Goal: Complete application form: Complete application form

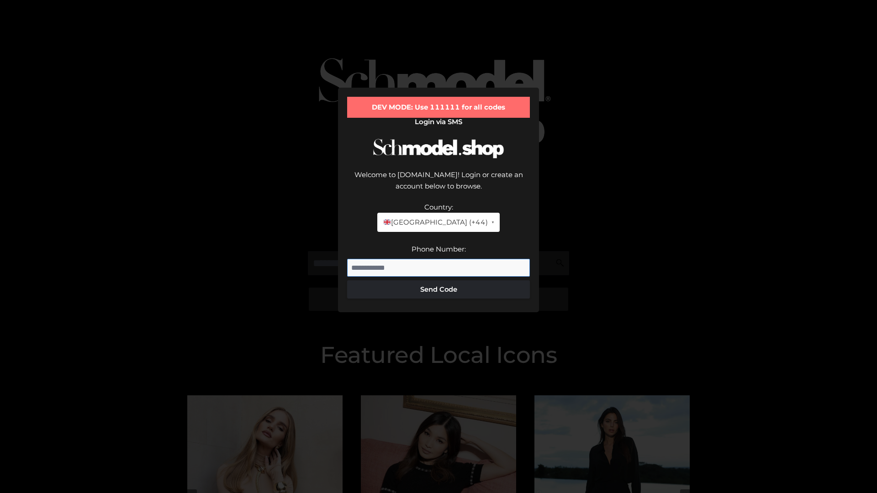
click at [438, 259] on input "Phone Number:" at bounding box center [438, 268] width 183 height 18
type input "**********"
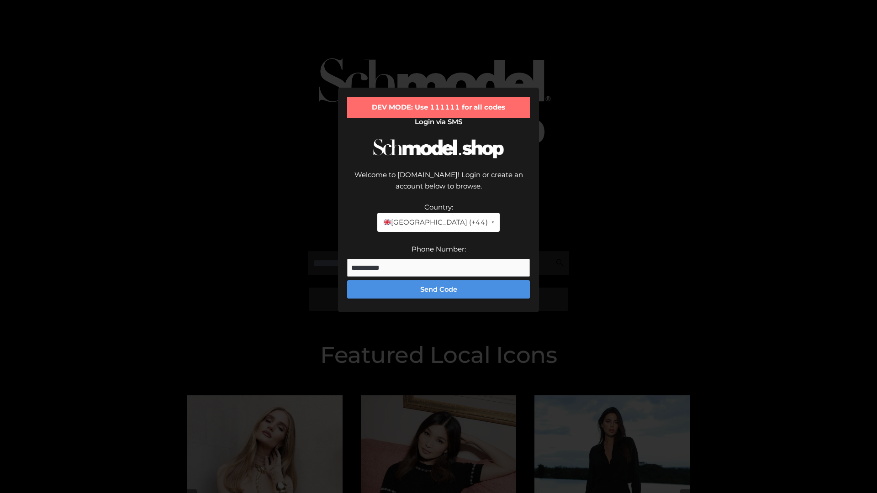
click at [438, 280] on button "Send Code" at bounding box center [438, 289] width 183 height 18
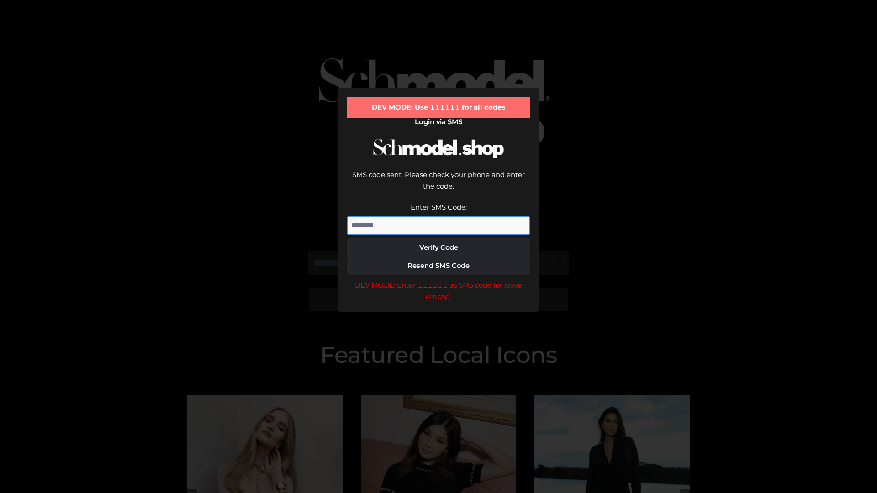
click at [438, 216] on input "Enter SMS Code:" at bounding box center [438, 225] width 183 height 18
type input "******"
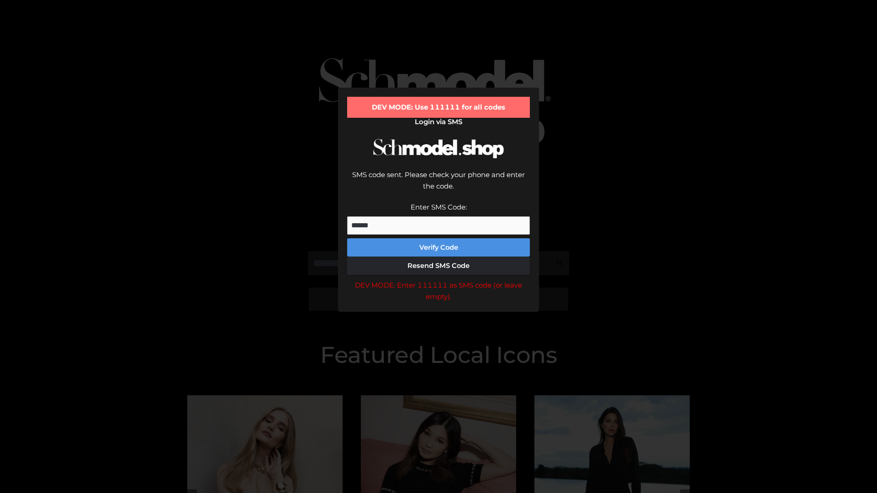
click at [438, 238] on button "Verify Code" at bounding box center [438, 247] width 183 height 18
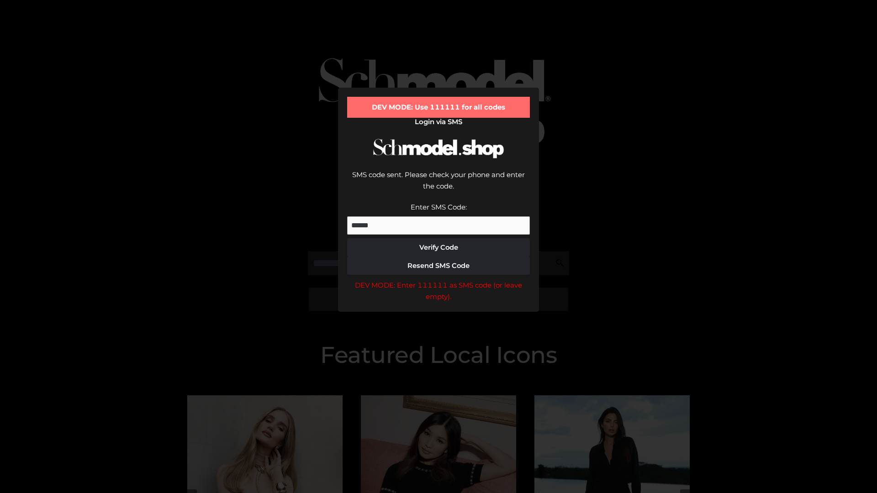
click at [438, 280] on div "DEV MODE: Enter 111111 as SMS code (or leave empty)." at bounding box center [438, 291] width 183 height 23
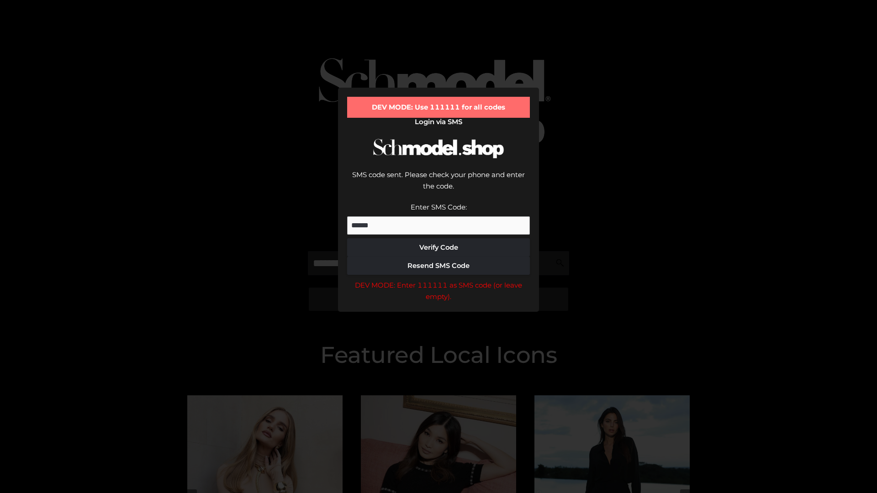
click at [438, 280] on div "DEV MODE: Enter 111111 as SMS code (or leave empty)." at bounding box center [438, 291] width 183 height 23
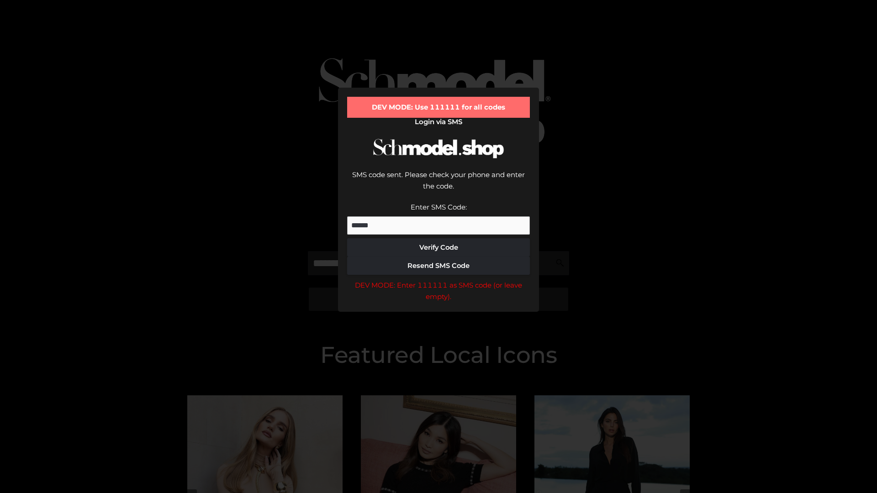
click at [438, 280] on div "DEV MODE: Enter 111111 as SMS code (or leave empty)." at bounding box center [438, 291] width 183 height 23
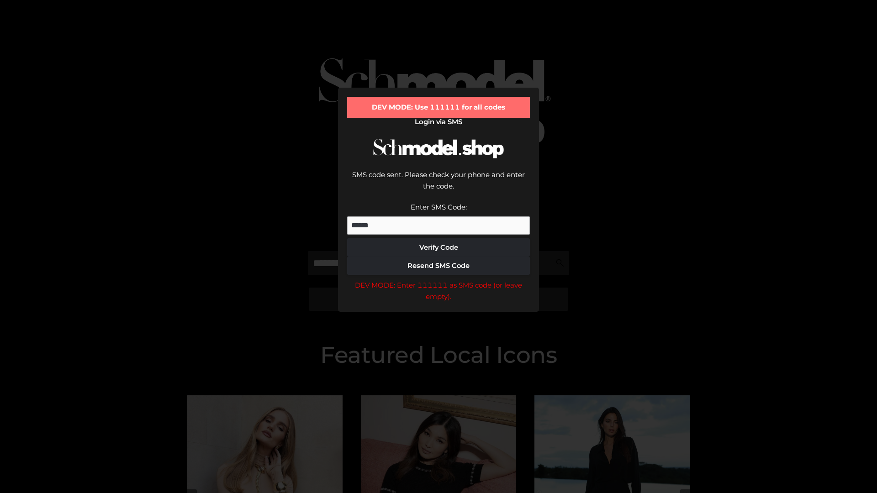
click at [438, 280] on div "DEV MODE: Enter 111111 as SMS code (or leave empty)." at bounding box center [438, 291] width 183 height 23
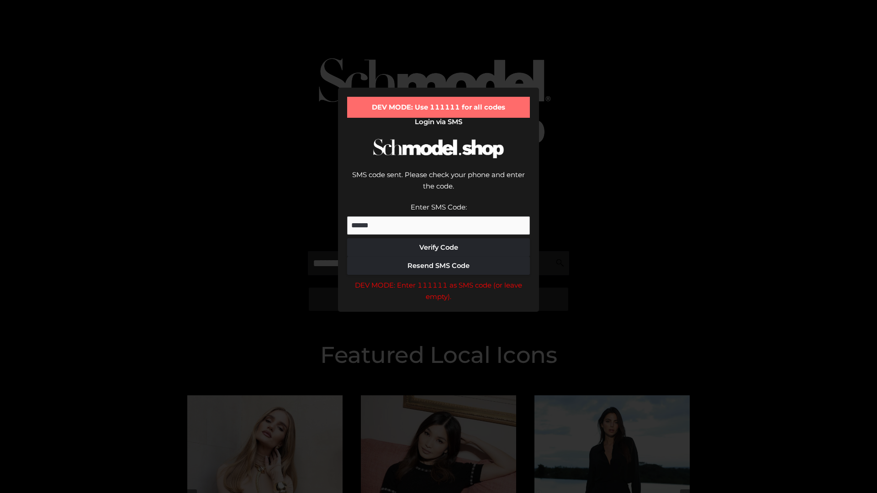
click at [438, 280] on div "DEV MODE: Enter 111111 as SMS code (or leave empty)." at bounding box center [438, 291] width 183 height 23
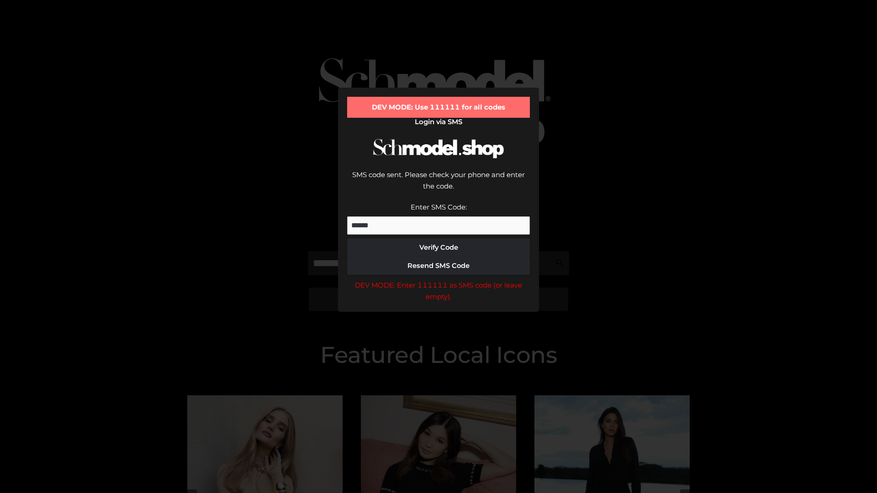
click at [438, 280] on div "DEV MODE: Enter 111111 as SMS code (or leave empty)." at bounding box center [438, 291] width 183 height 23
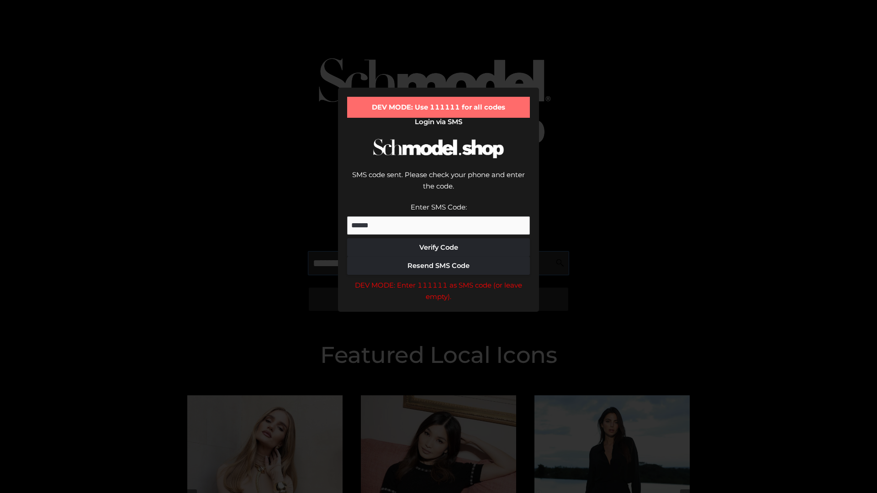
scroll to position [0, 47]
click at [438, 280] on div "DEV MODE: Enter 111111 as SMS code (or leave empty)." at bounding box center [438, 291] width 183 height 23
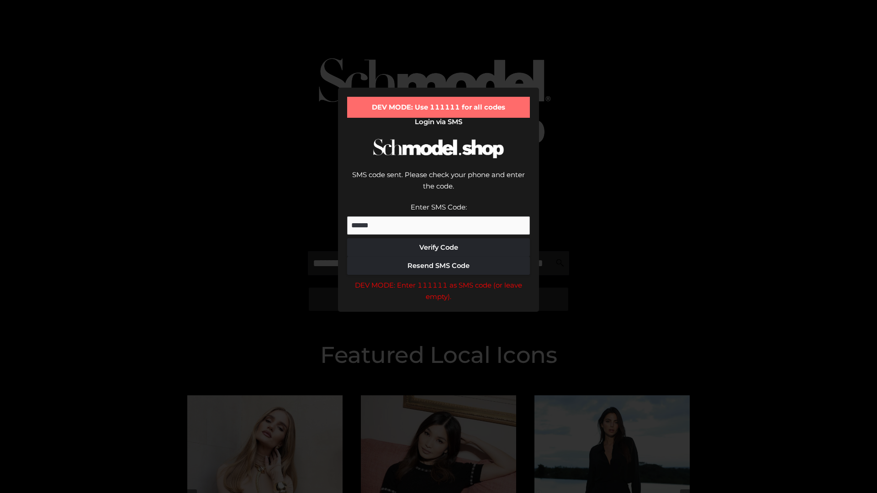
click at [438, 280] on div "DEV MODE: Enter 111111 as SMS code (or leave empty)." at bounding box center [438, 291] width 183 height 23
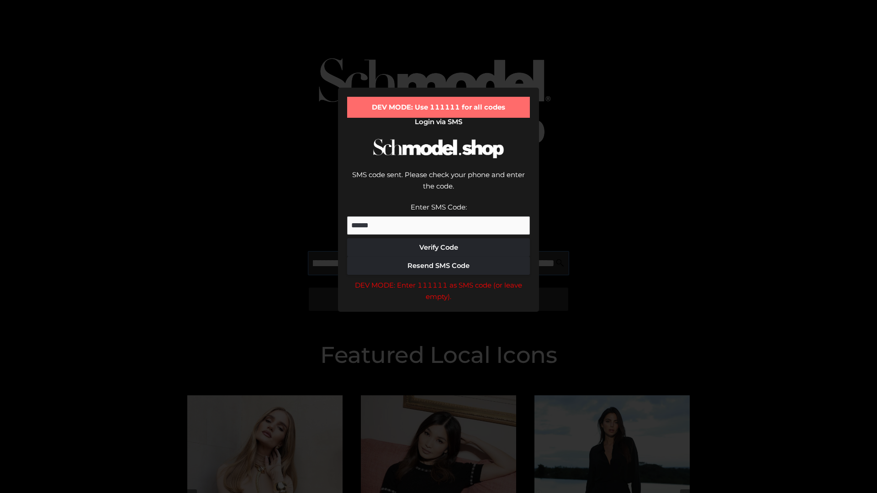
scroll to position [0, 100]
click at [438, 280] on div "DEV MODE: Enter 111111 as SMS code (or leave empty)." at bounding box center [438, 291] width 183 height 23
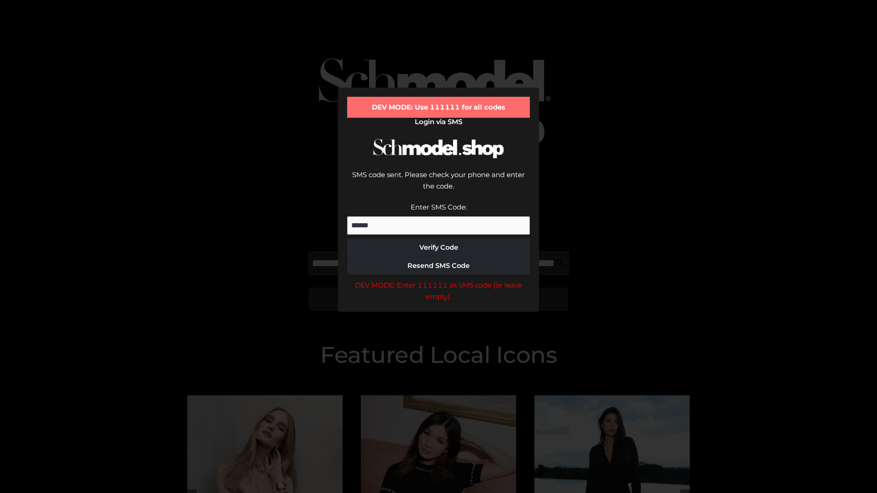
click at [438, 280] on div "DEV MODE: Enter 111111 as SMS code (or leave empty)." at bounding box center [438, 291] width 183 height 23
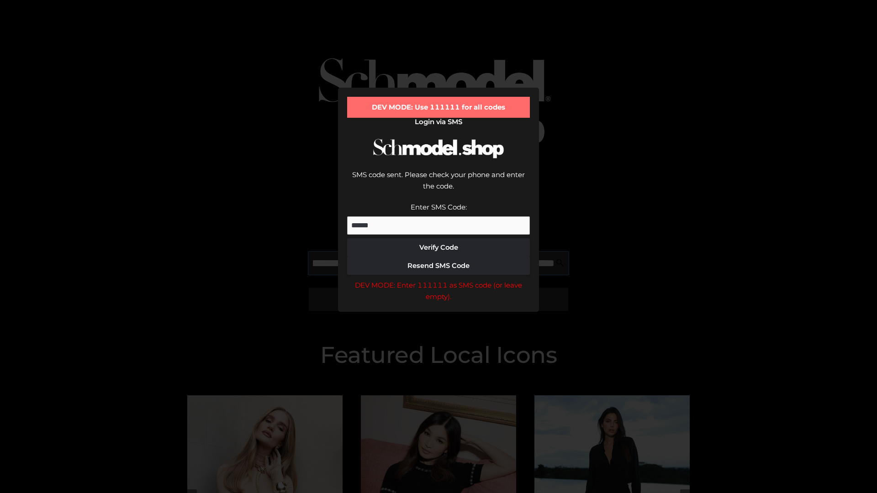
scroll to position [0, 155]
click at [438, 280] on div "DEV MODE: Enter 111111 as SMS code (or leave empty)." at bounding box center [438, 291] width 183 height 23
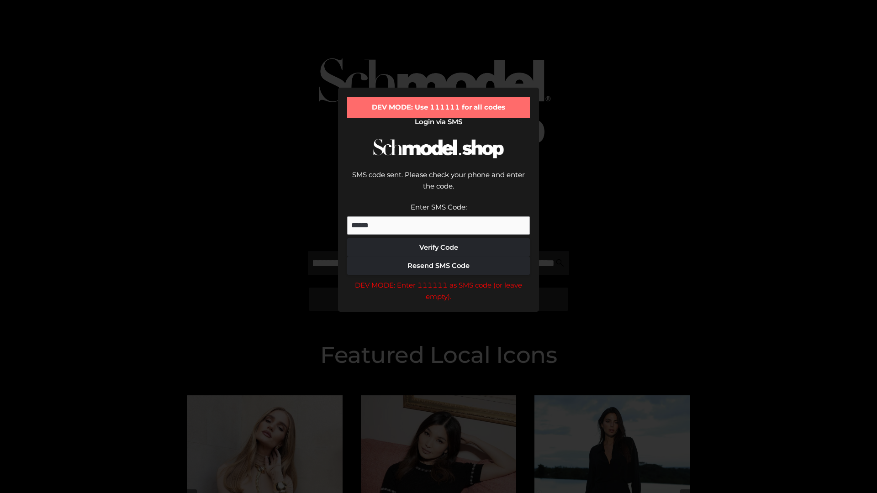
click at [438, 280] on div "DEV MODE: Enter 111111 as SMS code (or leave empty)." at bounding box center [438, 291] width 183 height 23
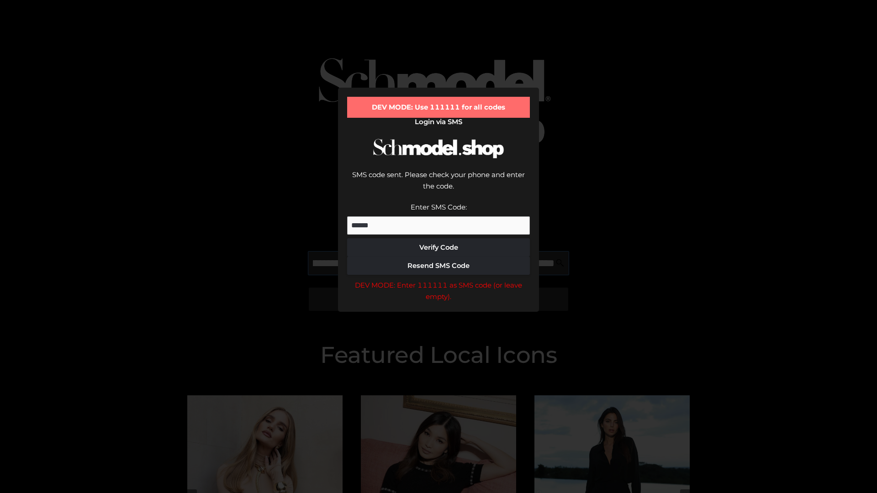
scroll to position [0, 212]
click at [438, 280] on div "DEV MODE: Enter 111111 as SMS code (or leave empty)." at bounding box center [438, 291] width 183 height 23
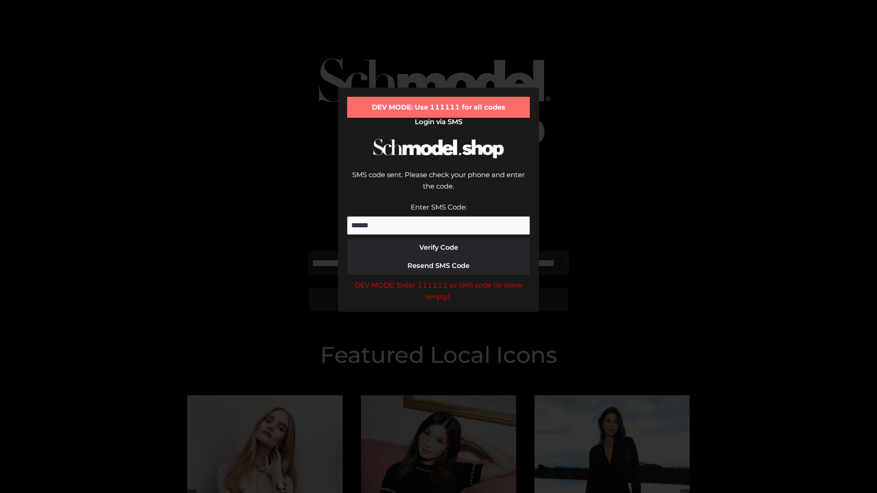
click at [438, 280] on div "DEV MODE: Enter 111111 as SMS code (or leave empty)." at bounding box center [438, 291] width 183 height 23
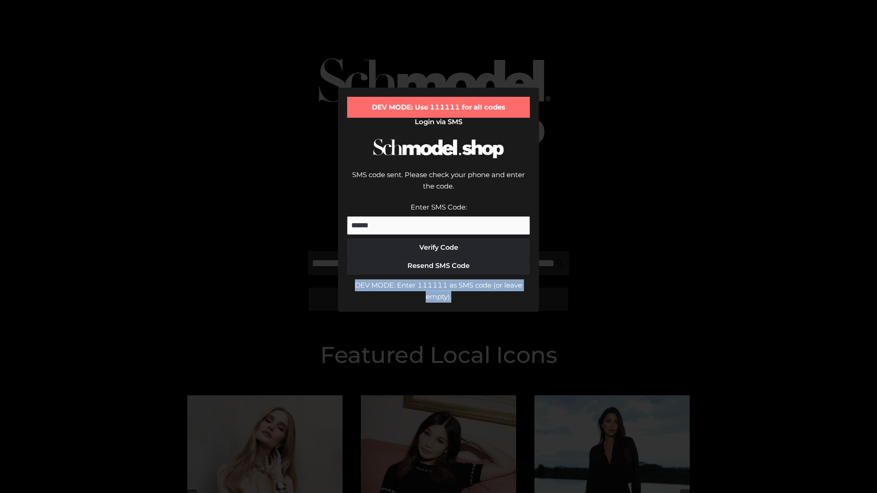
scroll to position [0, 0]
type input "**********"
